Goal: Go to known website: Access a specific website the user already knows

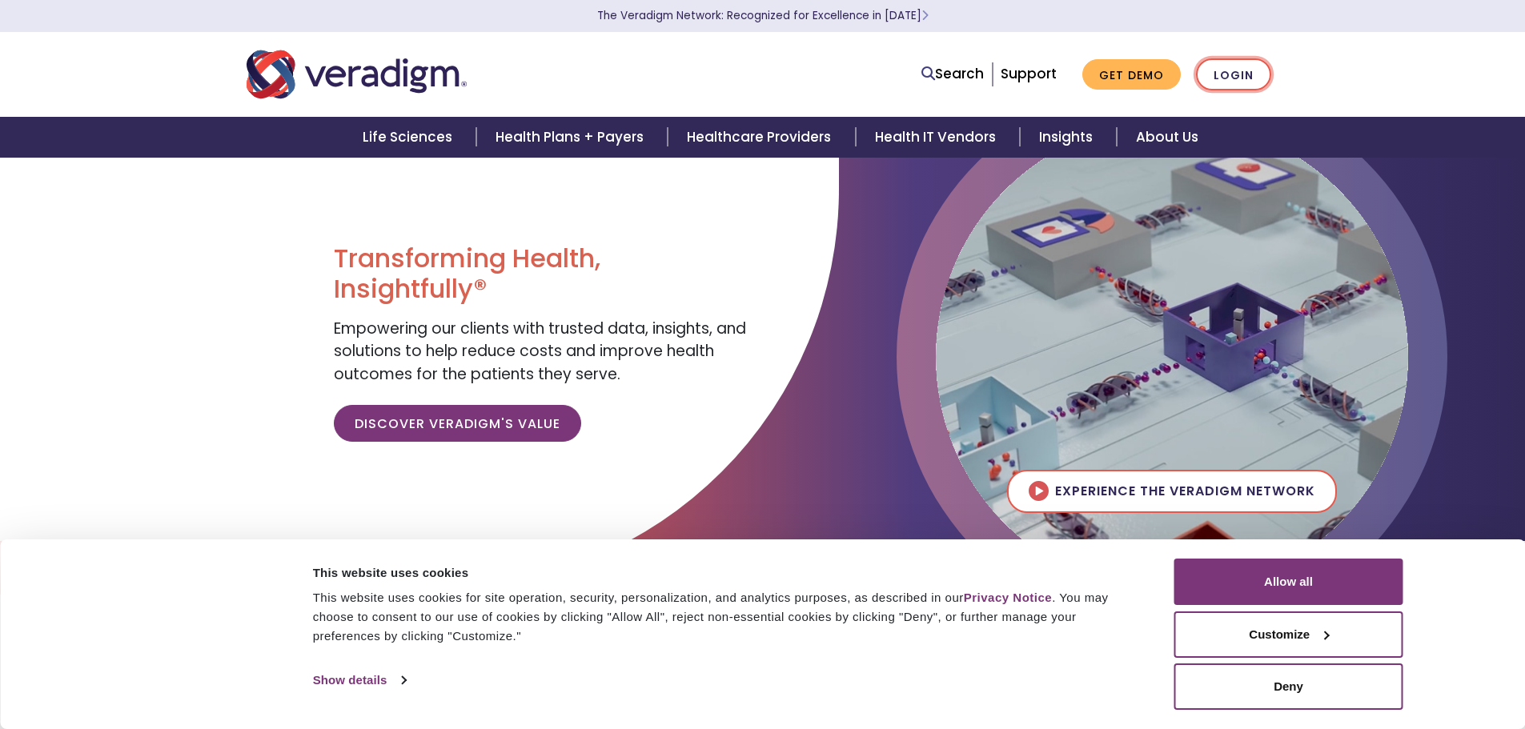
click at [1242, 66] on link "Login" at bounding box center [1233, 74] width 75 height 33
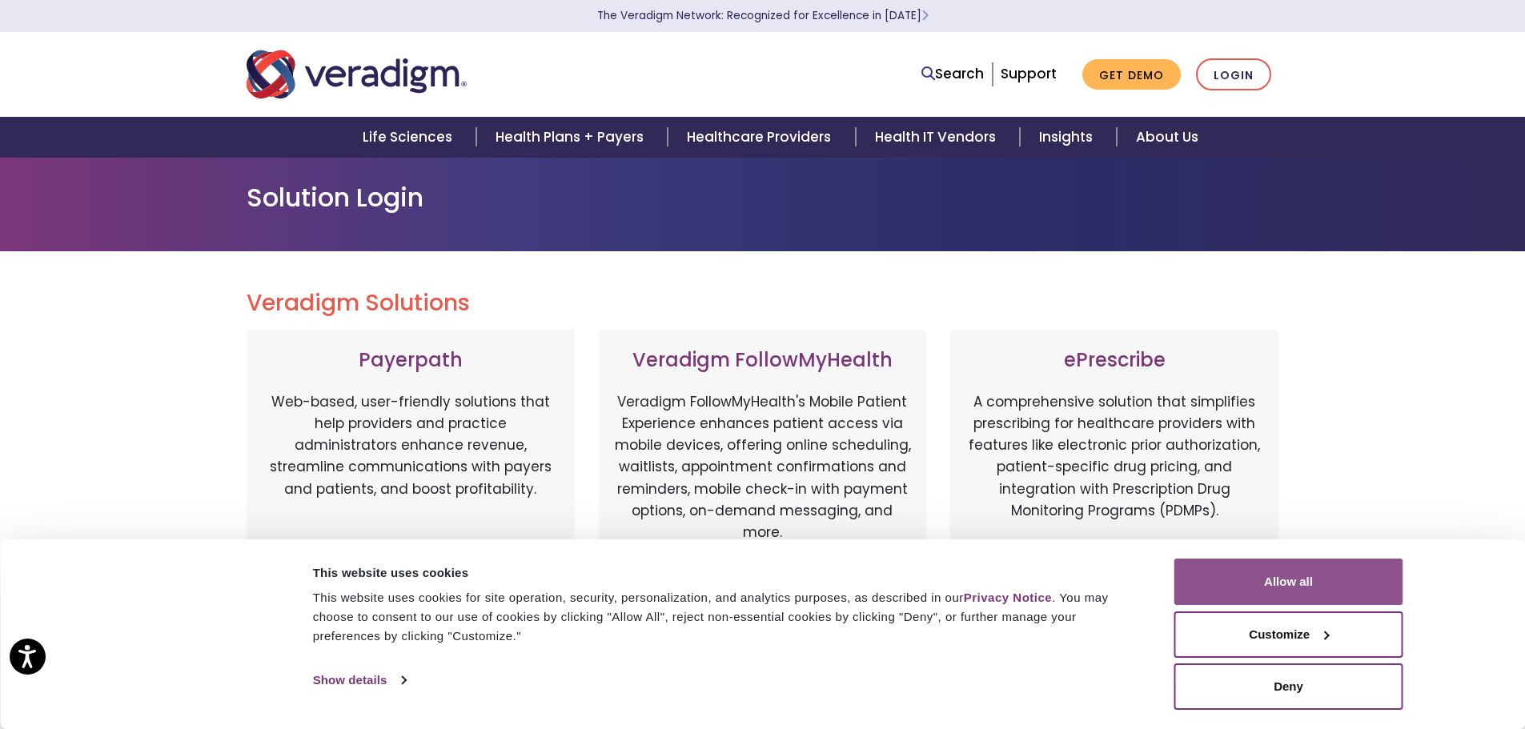
click at [1322, 567] on button "Allow all" at bounding box center [1288, 582] width 229 height 46
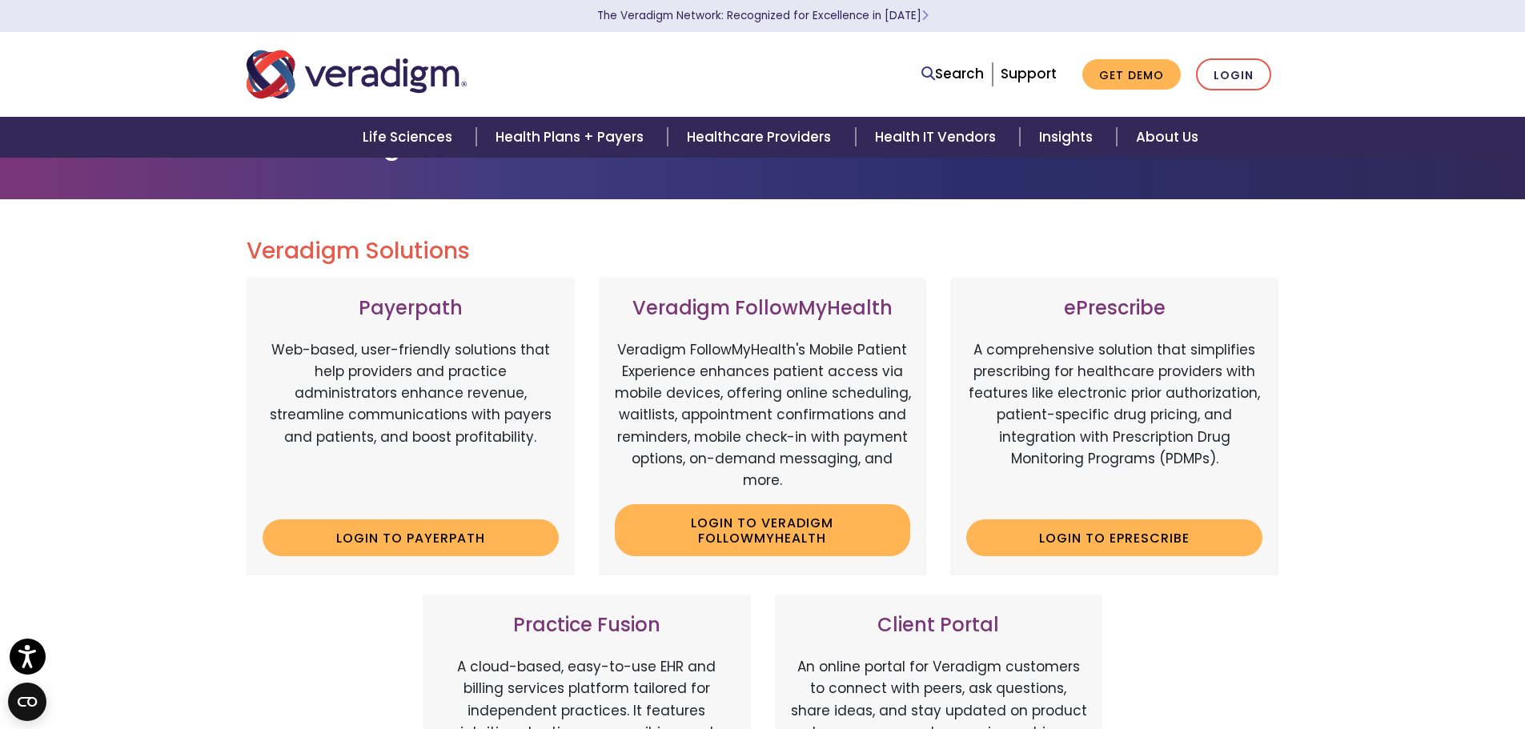
scroll to position [80, 0]
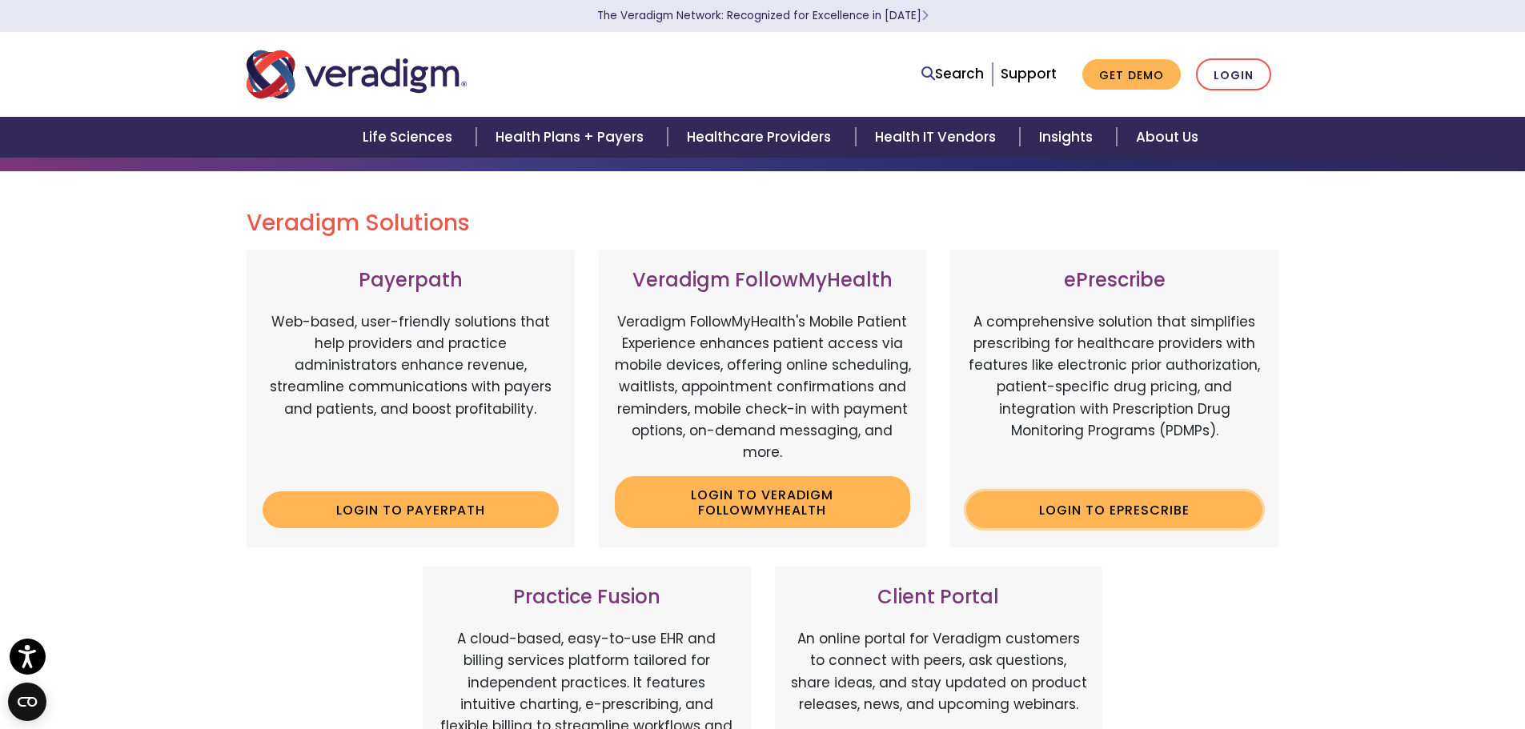
click at [1028, 511] on link "Login to ePrescribe" at bounding box center [1114, 509] width 296 height 37
